Goal: Task Accomplishment & Management: Manage account settings

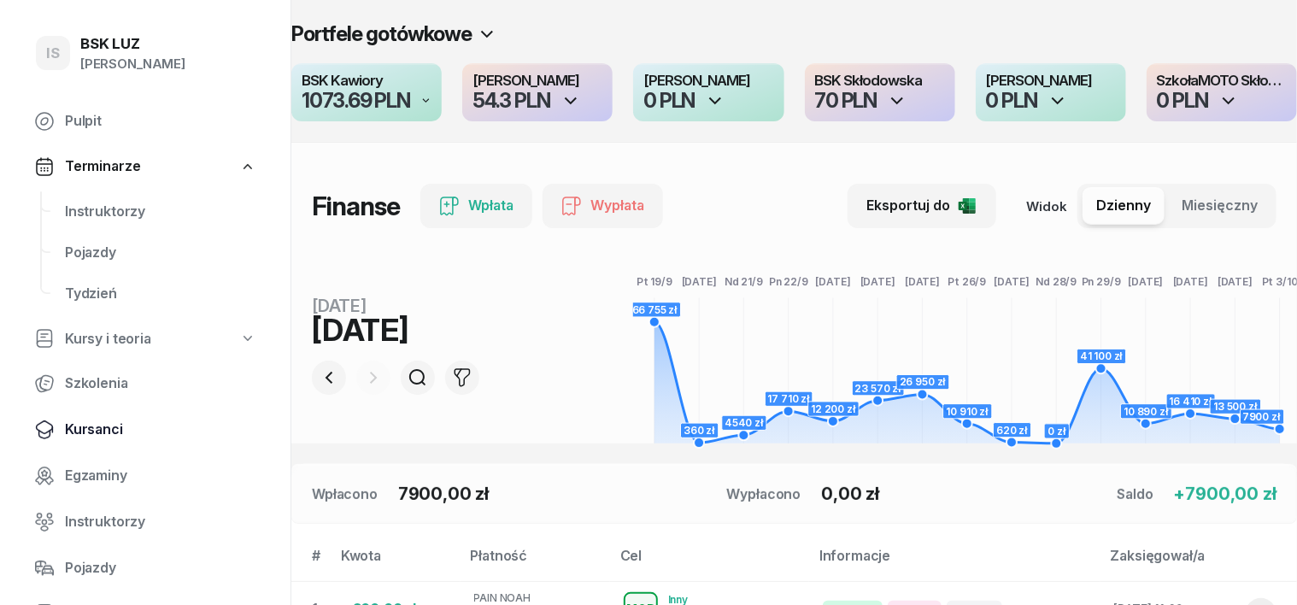
click at [116, 431] on span "Kursanci" at bounding box center [160, 430] width 191 height 22
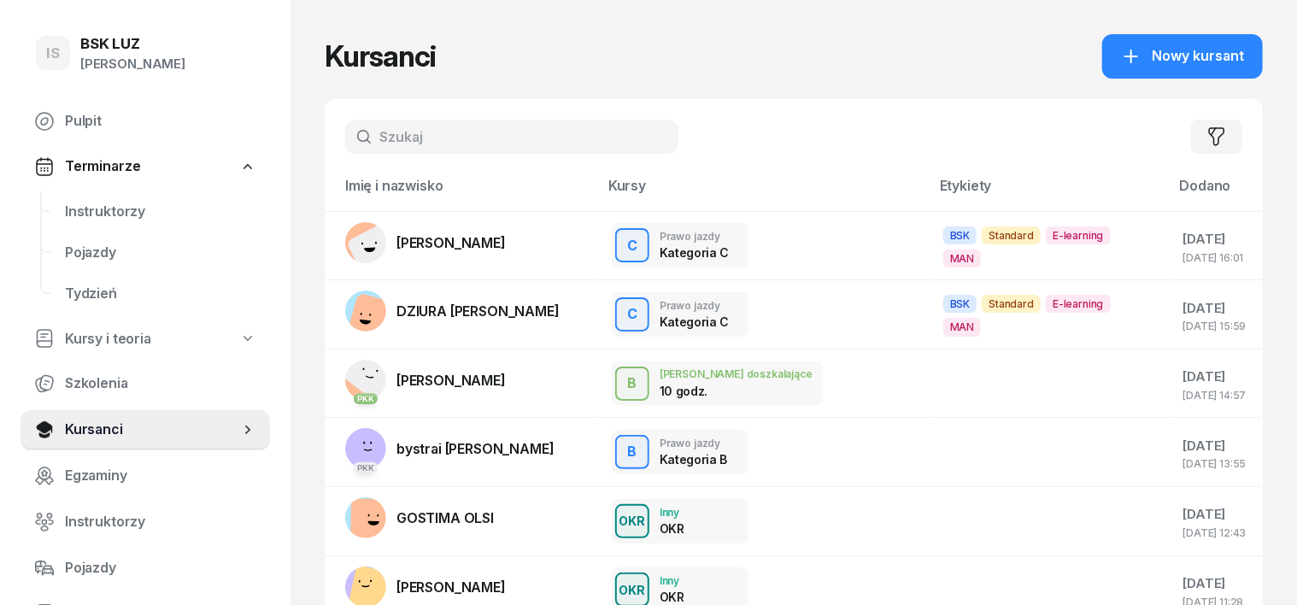
click at [423, 110] on div "Filtruj" at bounding box center [794, 136] width 938 height 75
click at [367, 140] on input "text" at bounding box center [511, 137] width 333 height 34
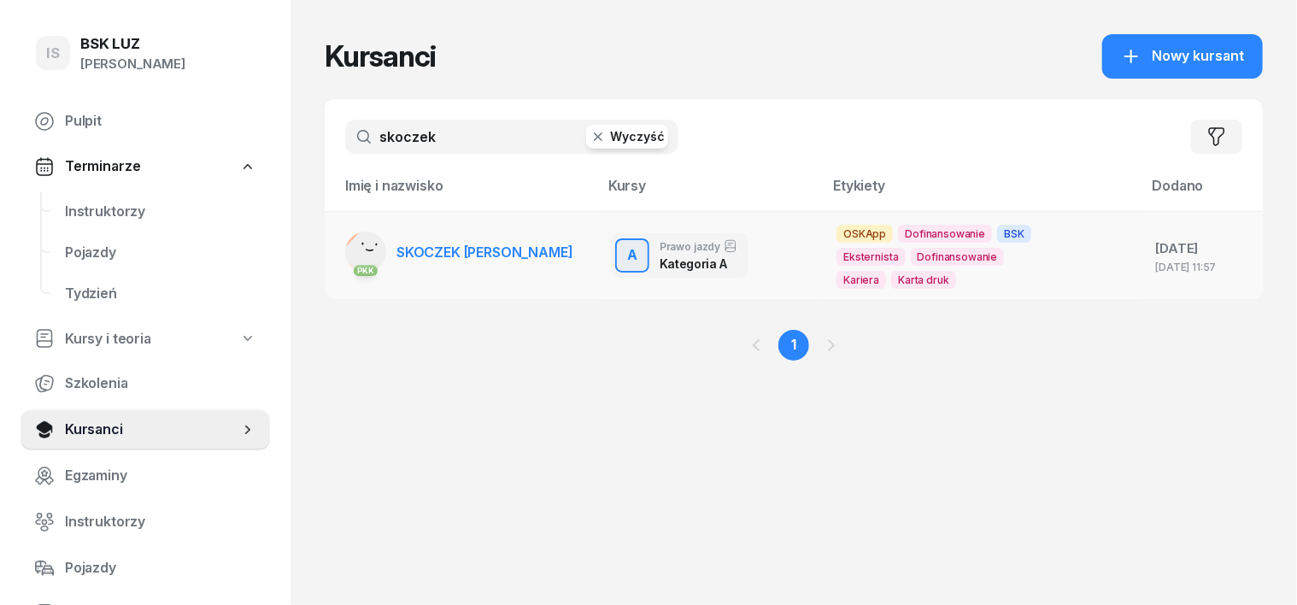
type input "skoczek"
click at [339, 250] on rect at bounding box center [371, 253] width 64 height 64
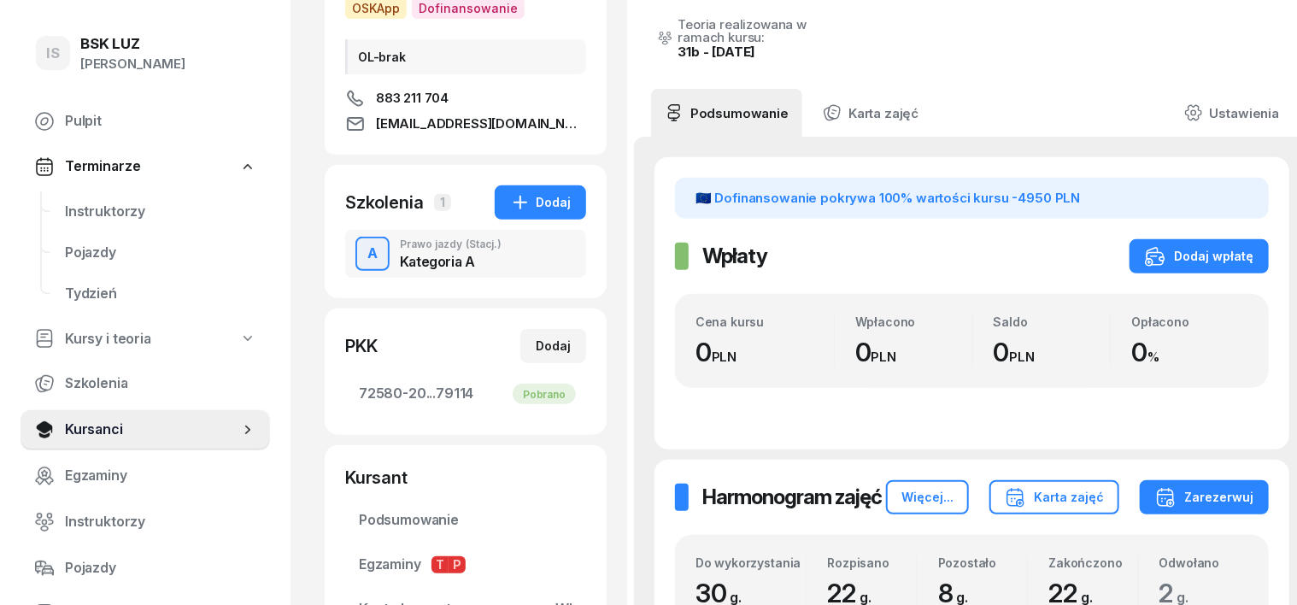
scroll to position [214, 0]
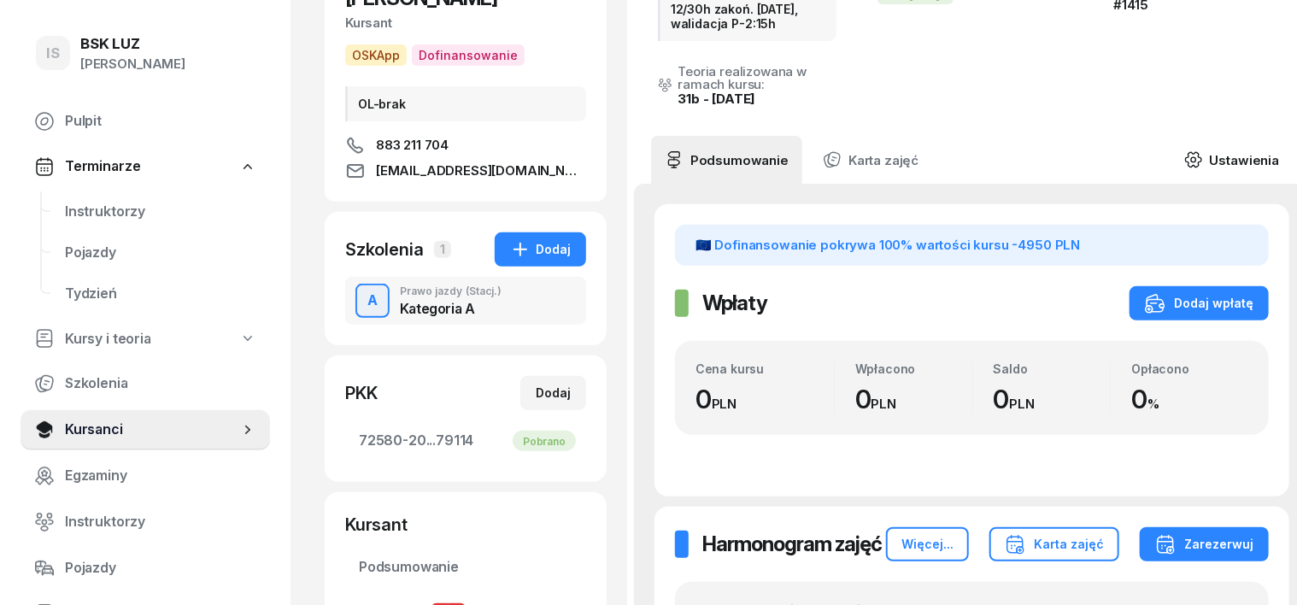
click at [1184, 150] on icon at bounding box center [1193, 159] width 19 height 19
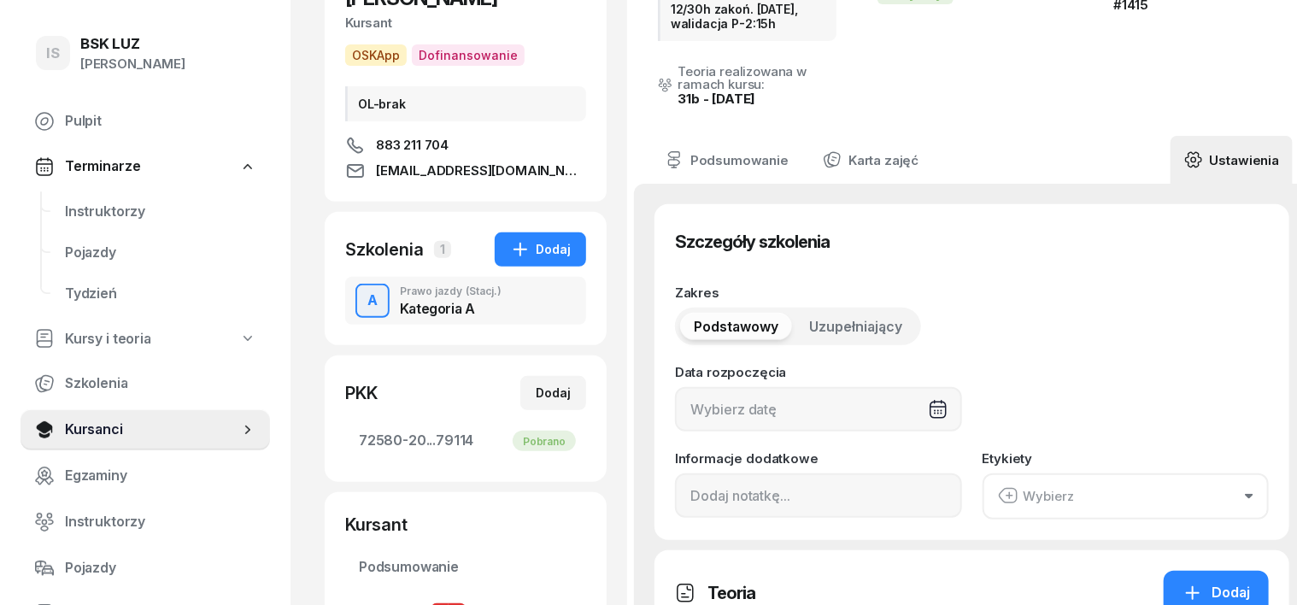
type input "[DATE]"
type input "12/30h zakoń. [DATE], walidacja P-2:15h"
type input "72580"
type input "20195"
type input "77203"
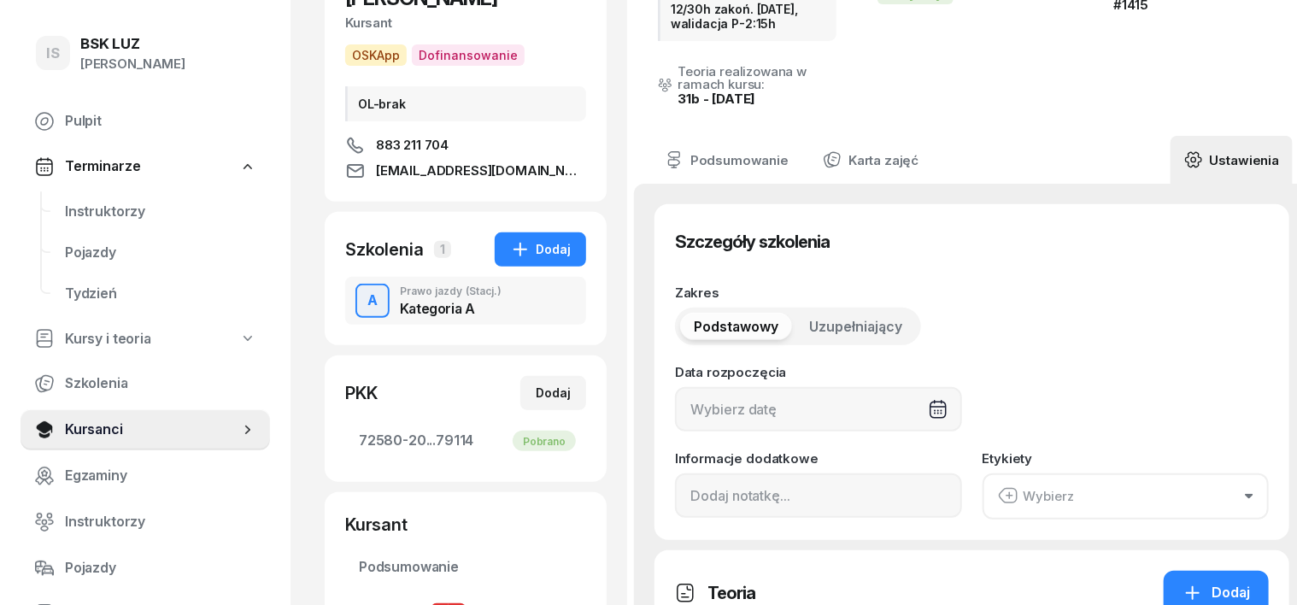
type input "79114"
type input "1415"
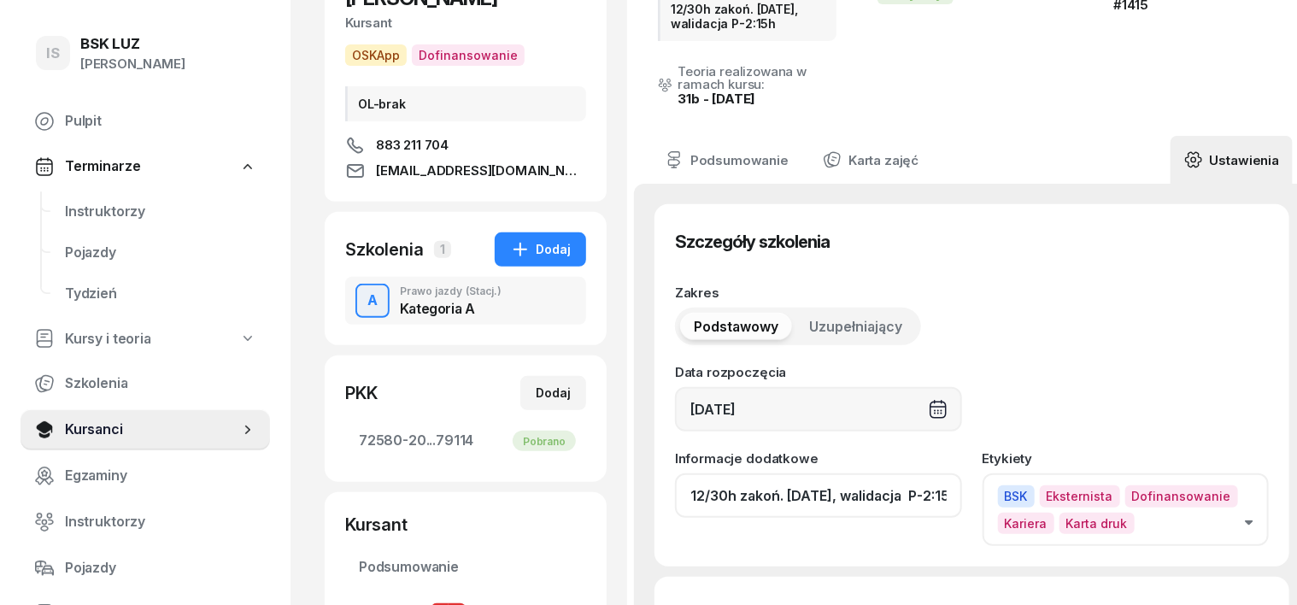
click at [921, 473] on input "12/30h zakoń. [DATE], walidacja P-2:15h" at bounding box center [818, 495] width 287 height 44
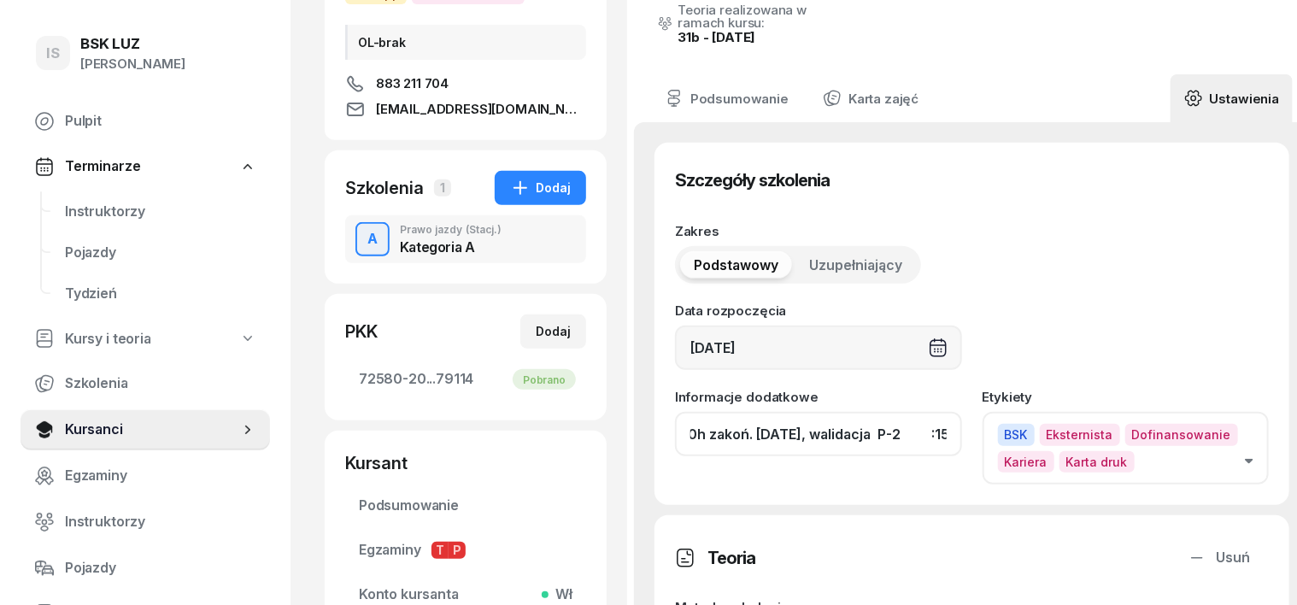
scroll to position [320, 0]
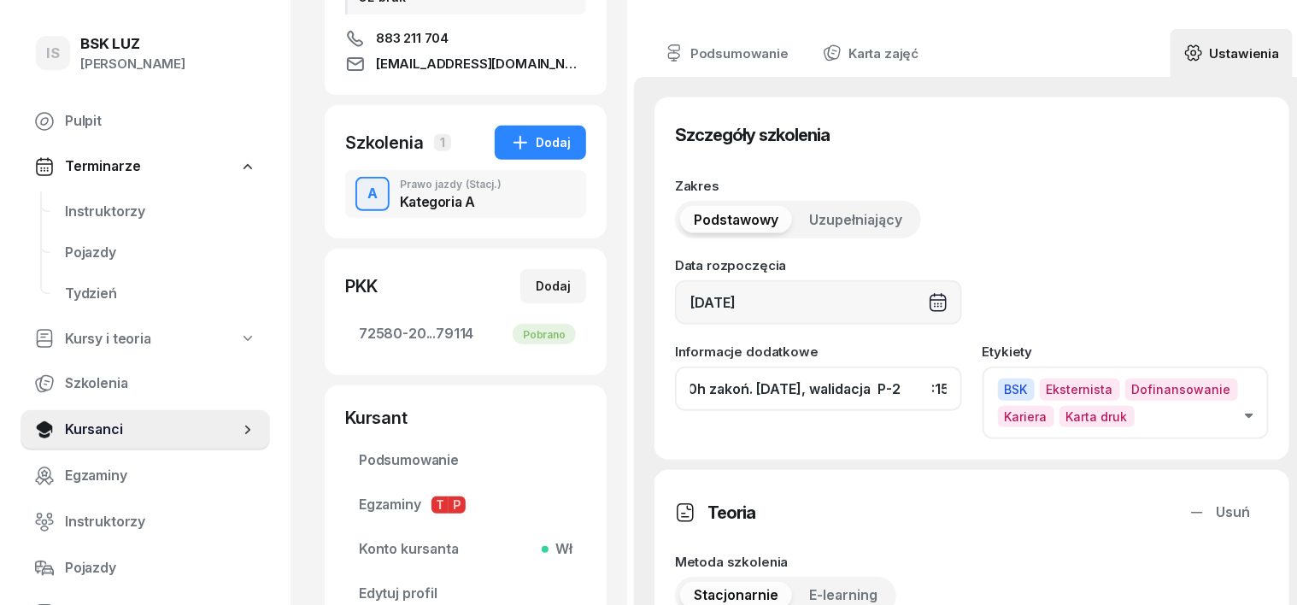
click at [900, 367] on input "12/30h zakoń. [DATE], walidacja P-2 :15h" at bounding box center [818, 389] width 287 height 44
click at [923, 367] on input "12/30h zakoń. [DATE], [GEOGRAPHIC_DATA] :15h" at bounding box center [818, 389] width 287 height 44
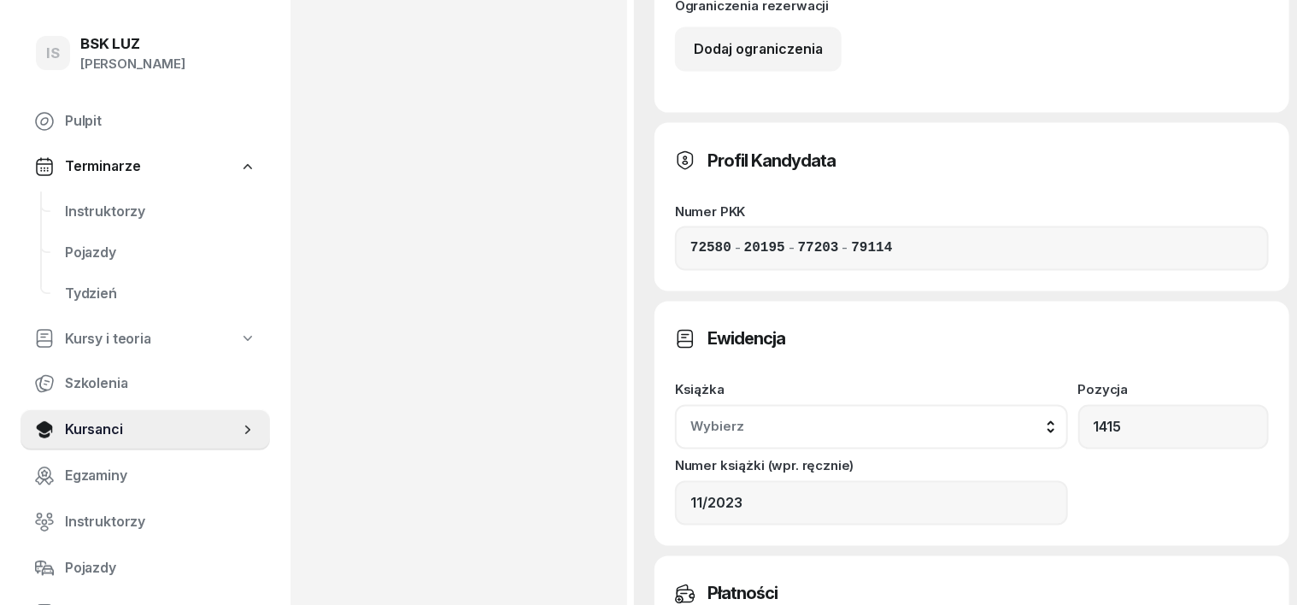
scroll to position [1282, 0]
type input "12/30h zakoń. [DATE], ZAŚW. NR 371/2025"
click at [1053, 414] on div "Wybierz" at bounding box center [871, 425] width 362 height 22
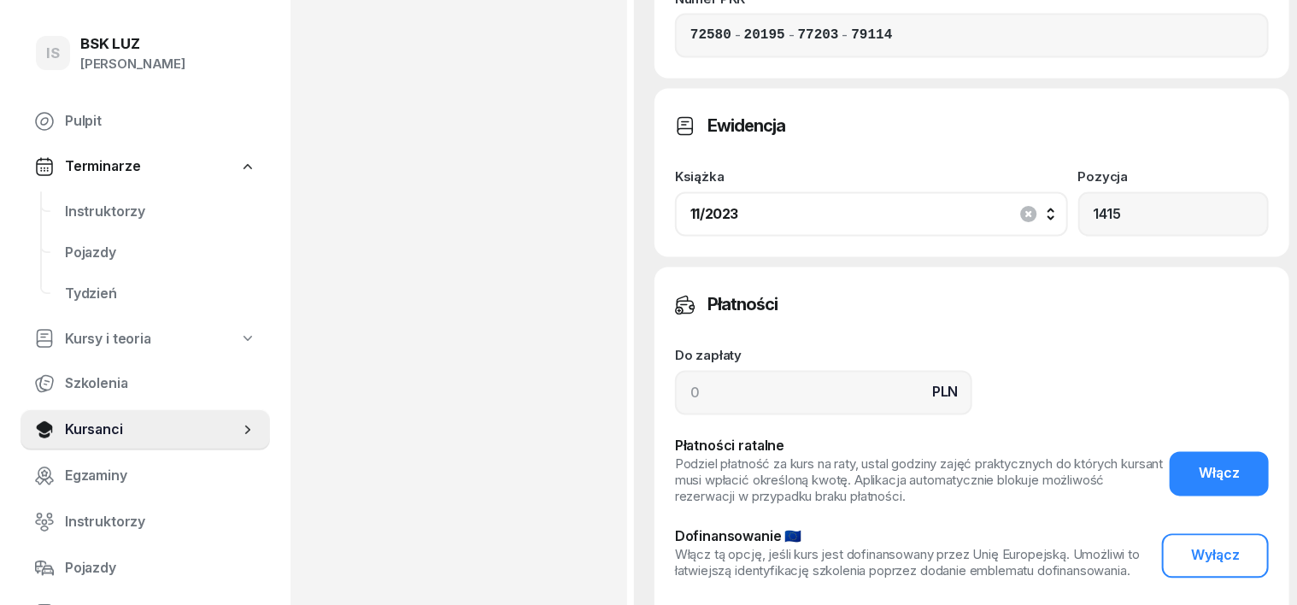
scroll to position [1496, 0]
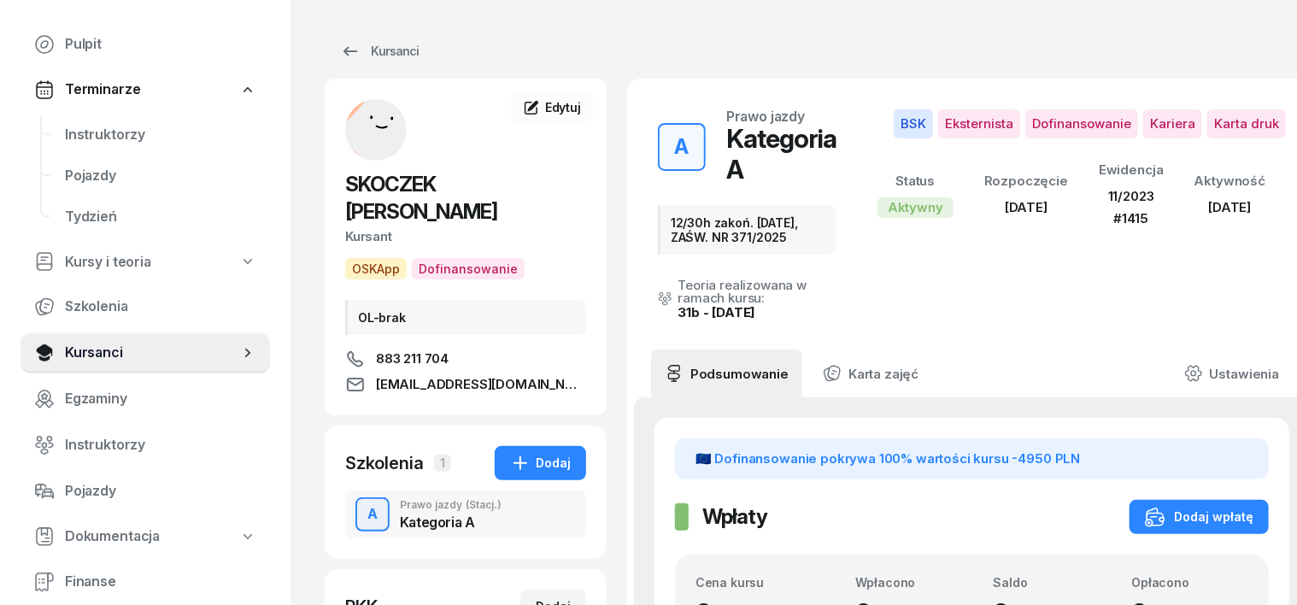
scroll to position [106, 0]
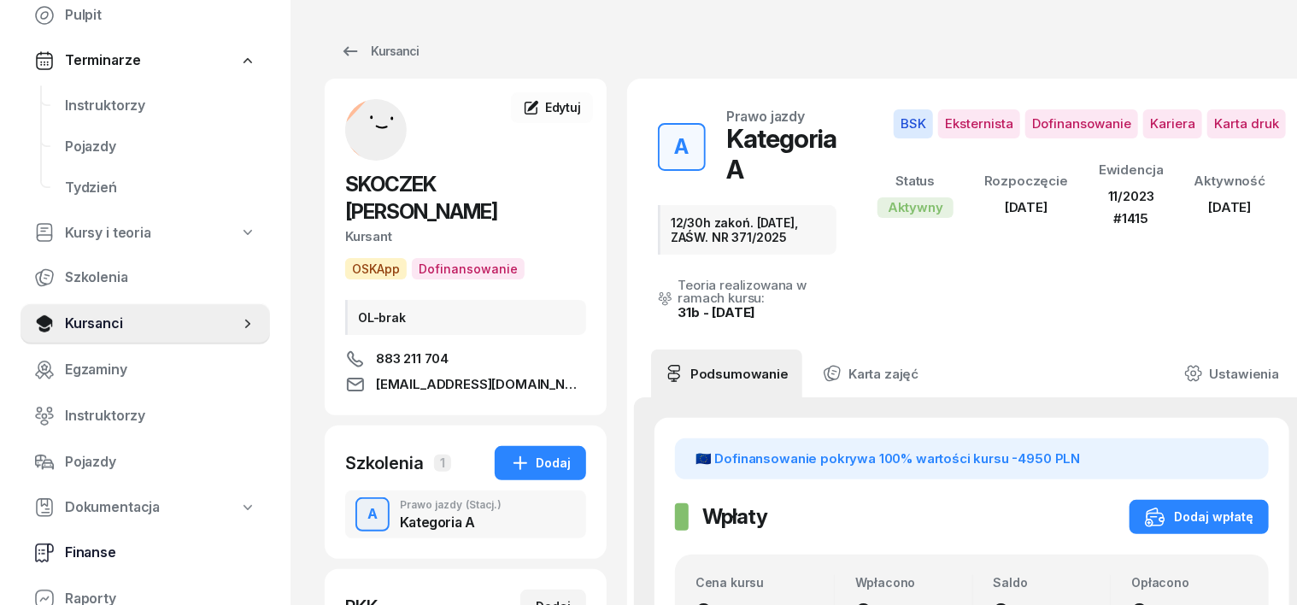
click at [97, 552] on span "Finanse" at bounding box center [160, 553] width 191 height 22
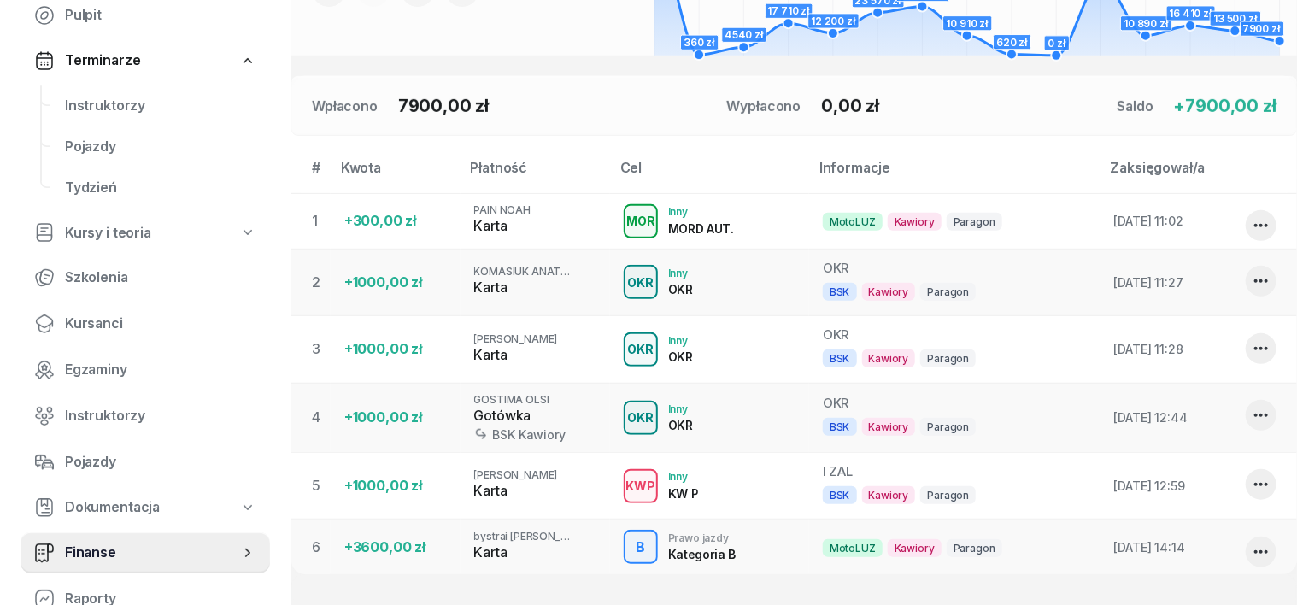
scroll to position [596, 0]
